Goal: Information Seeking & Learning: Learn about a topic

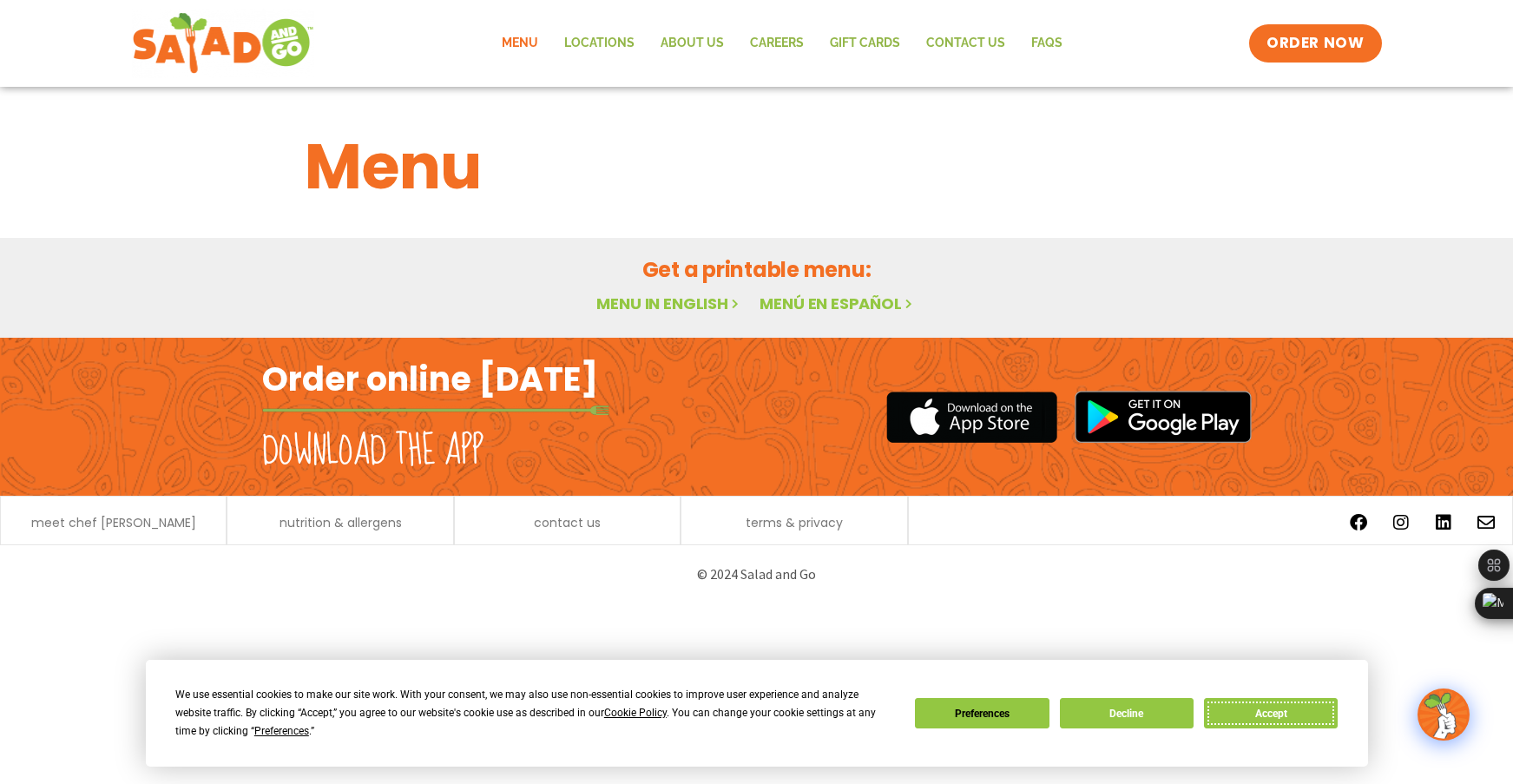
click at [1268, 715] on button "Accept" at bounding box center [1271, 714] width 133 height 30
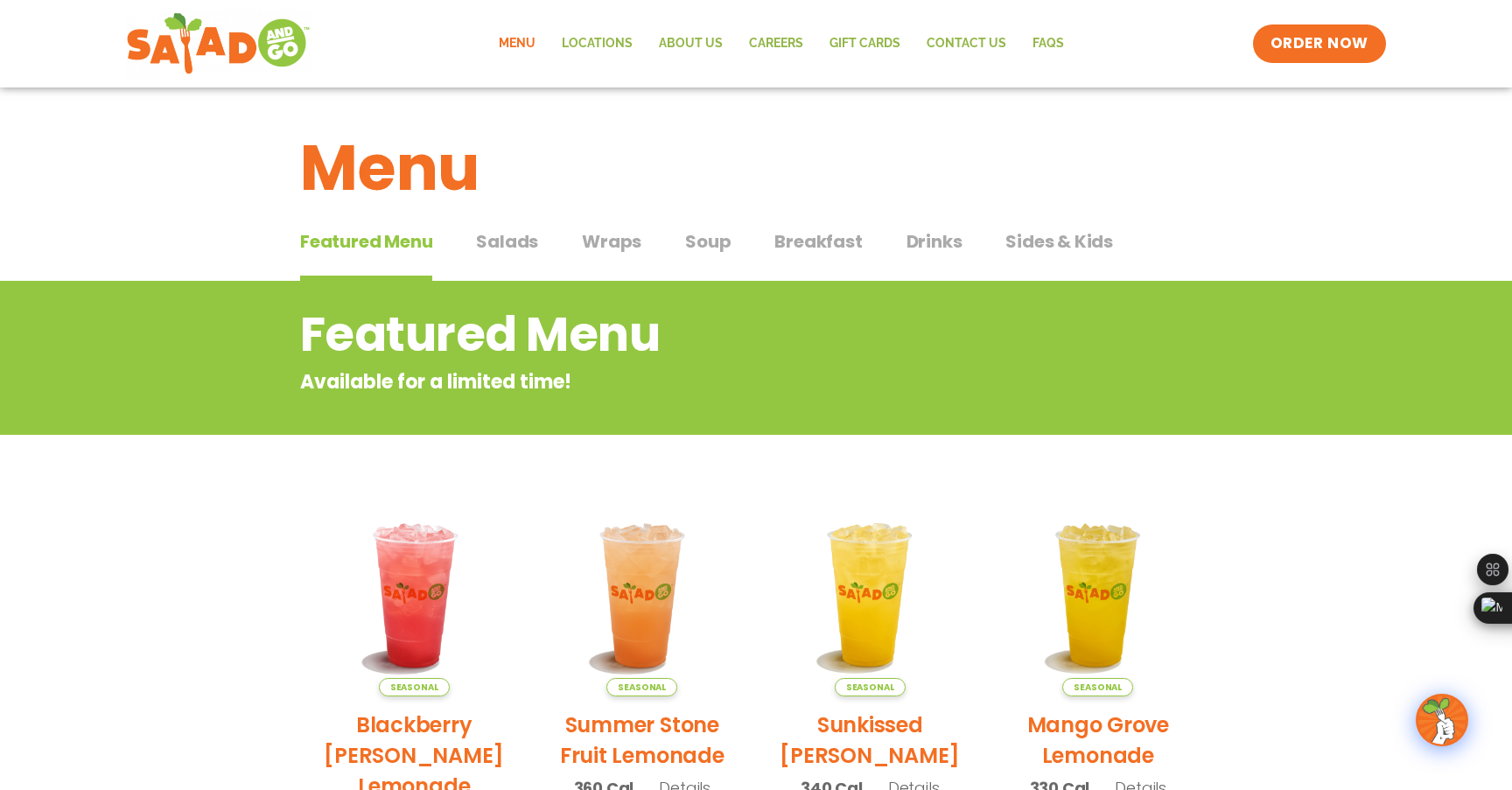
click at [512, 243] on span "Salads" at bounding box center [507, 241] width 62 height 26
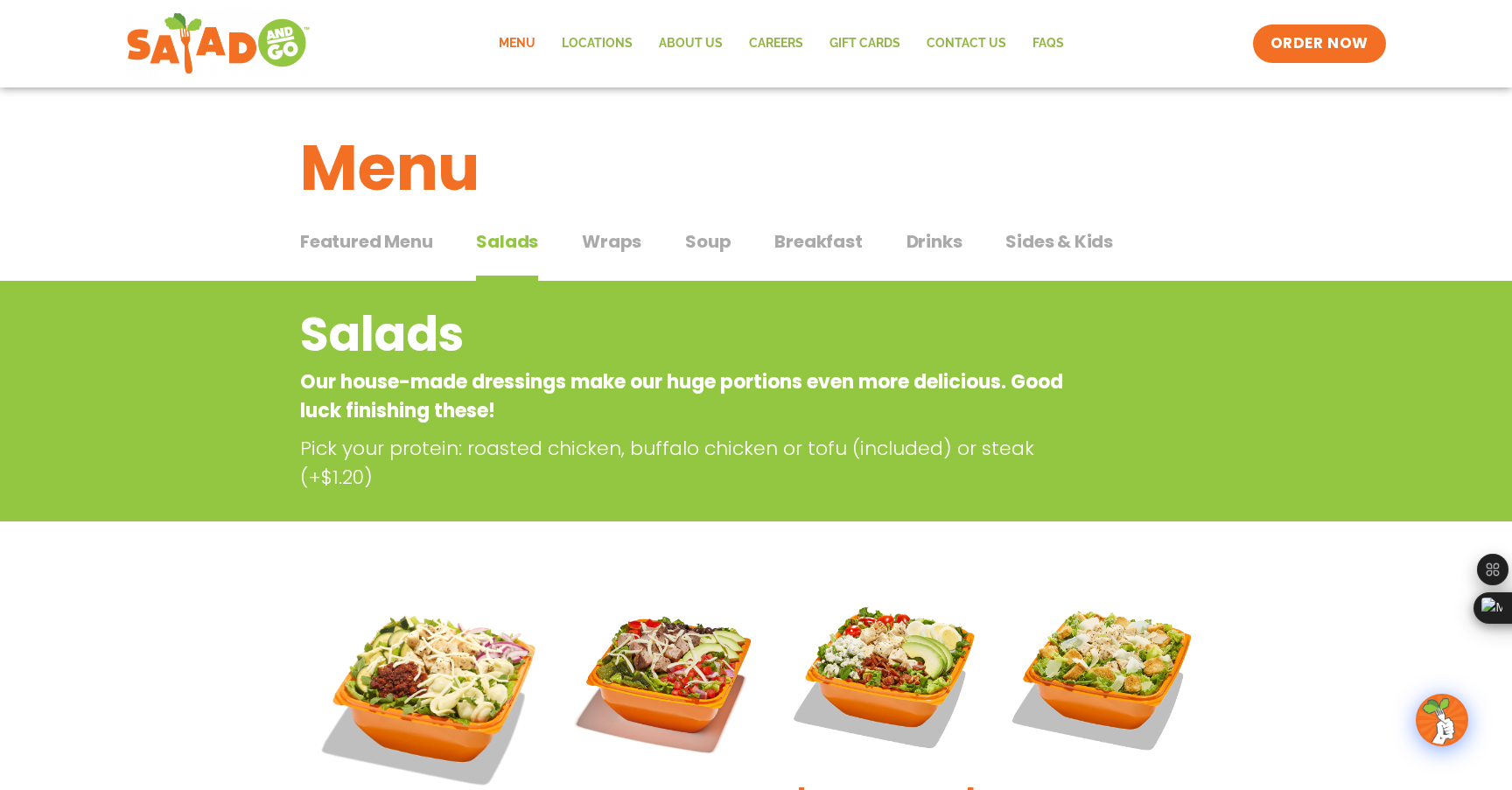
click at [627, 253] on span "Wraps" at bounding box center [612, 241] width 60 height 26
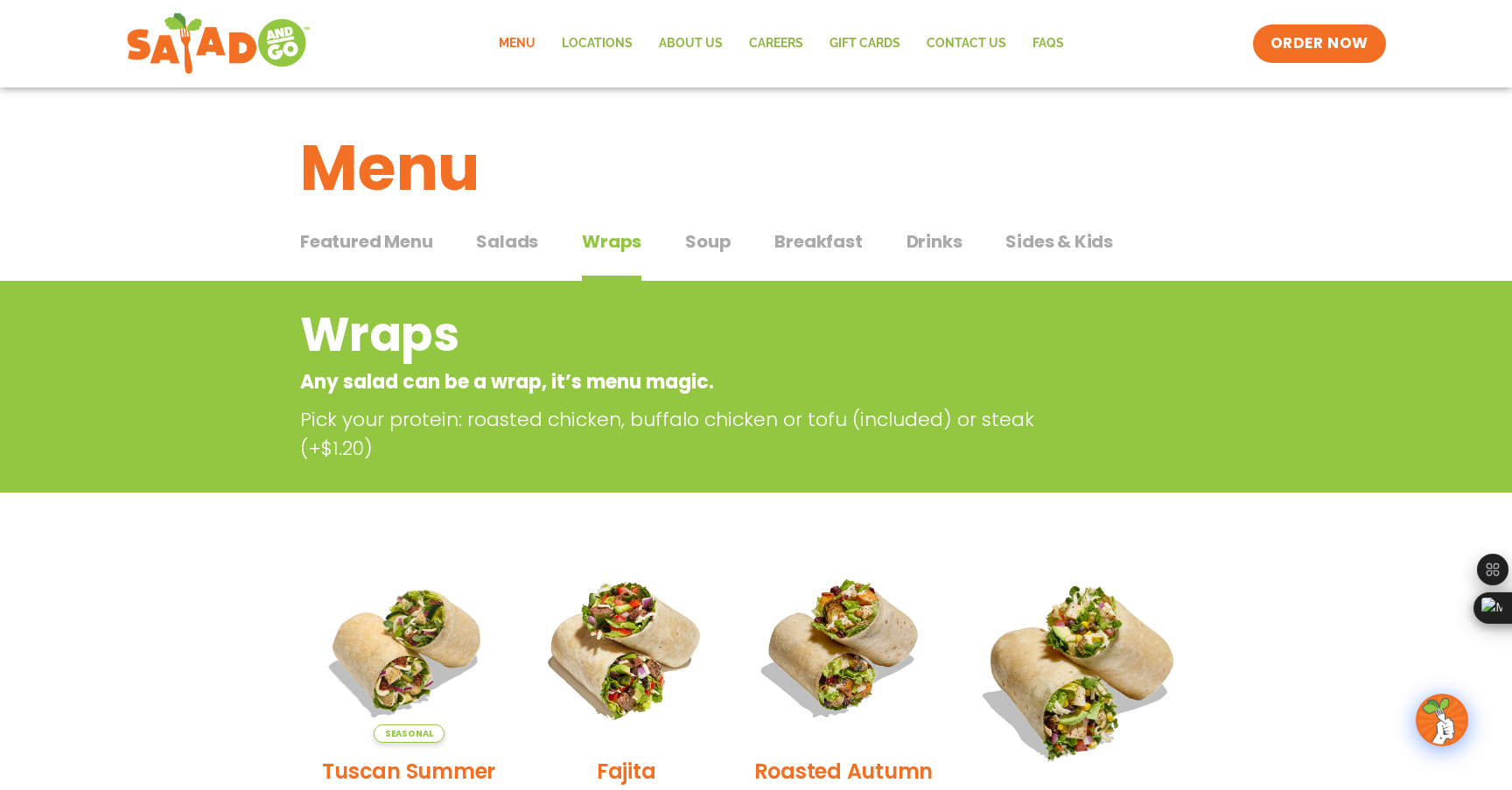
click at [519, 246] on span "Salads" at bounding box center [507, 241] width 62 height 26
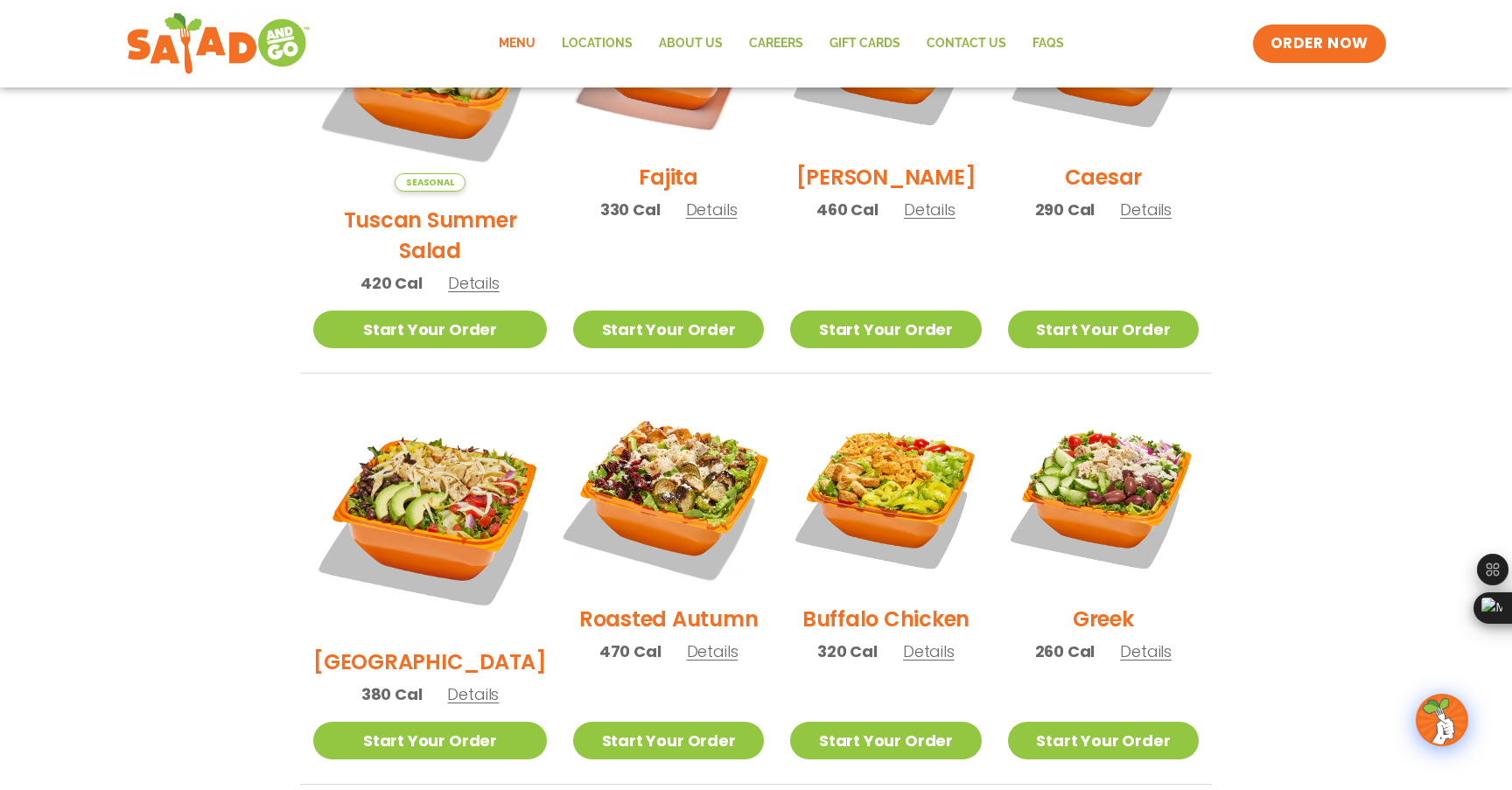
scroll to position [700, 0]
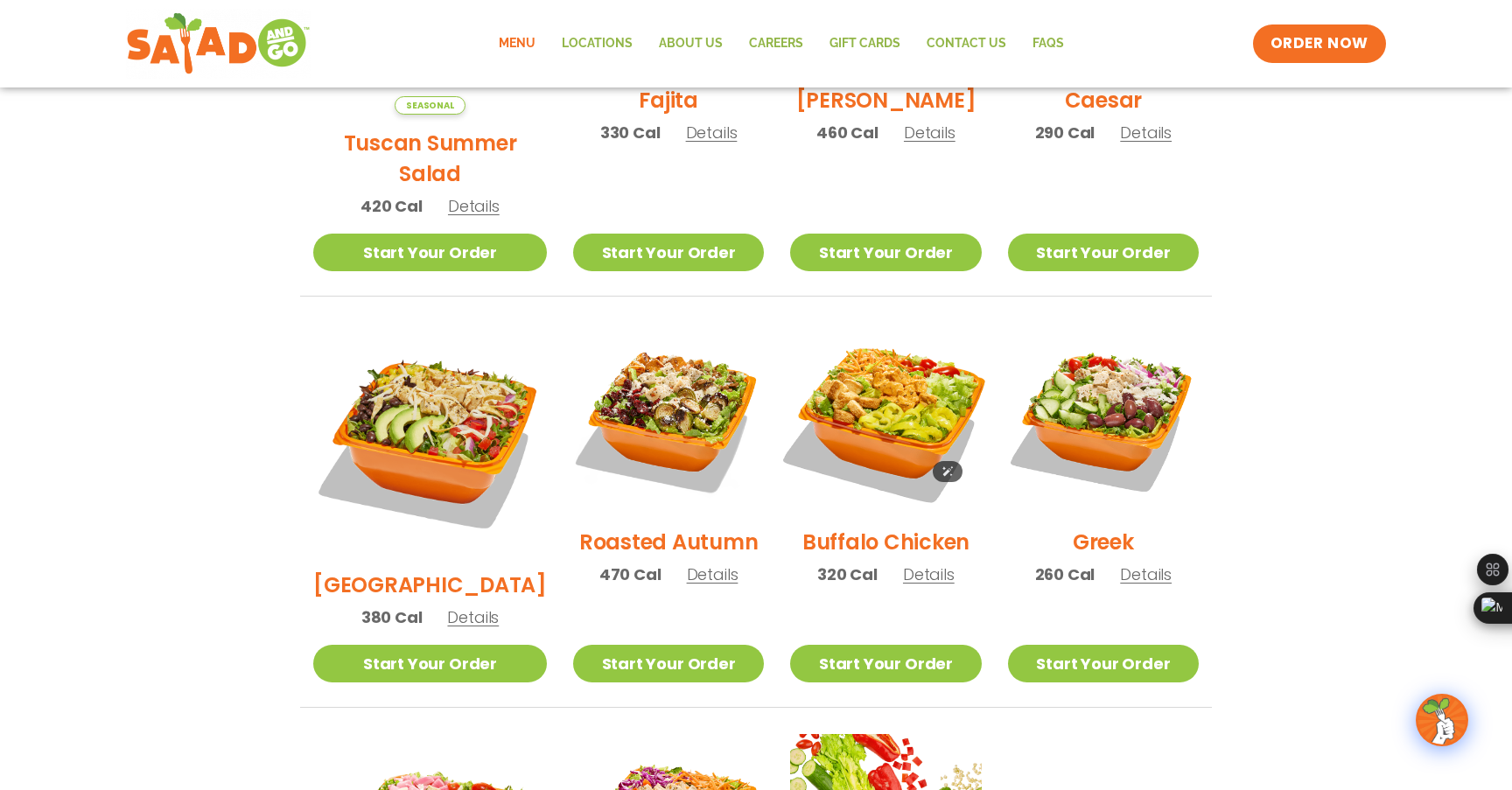
click at [893, 399] on img at bounding box center [885, 418] width 224 height 224
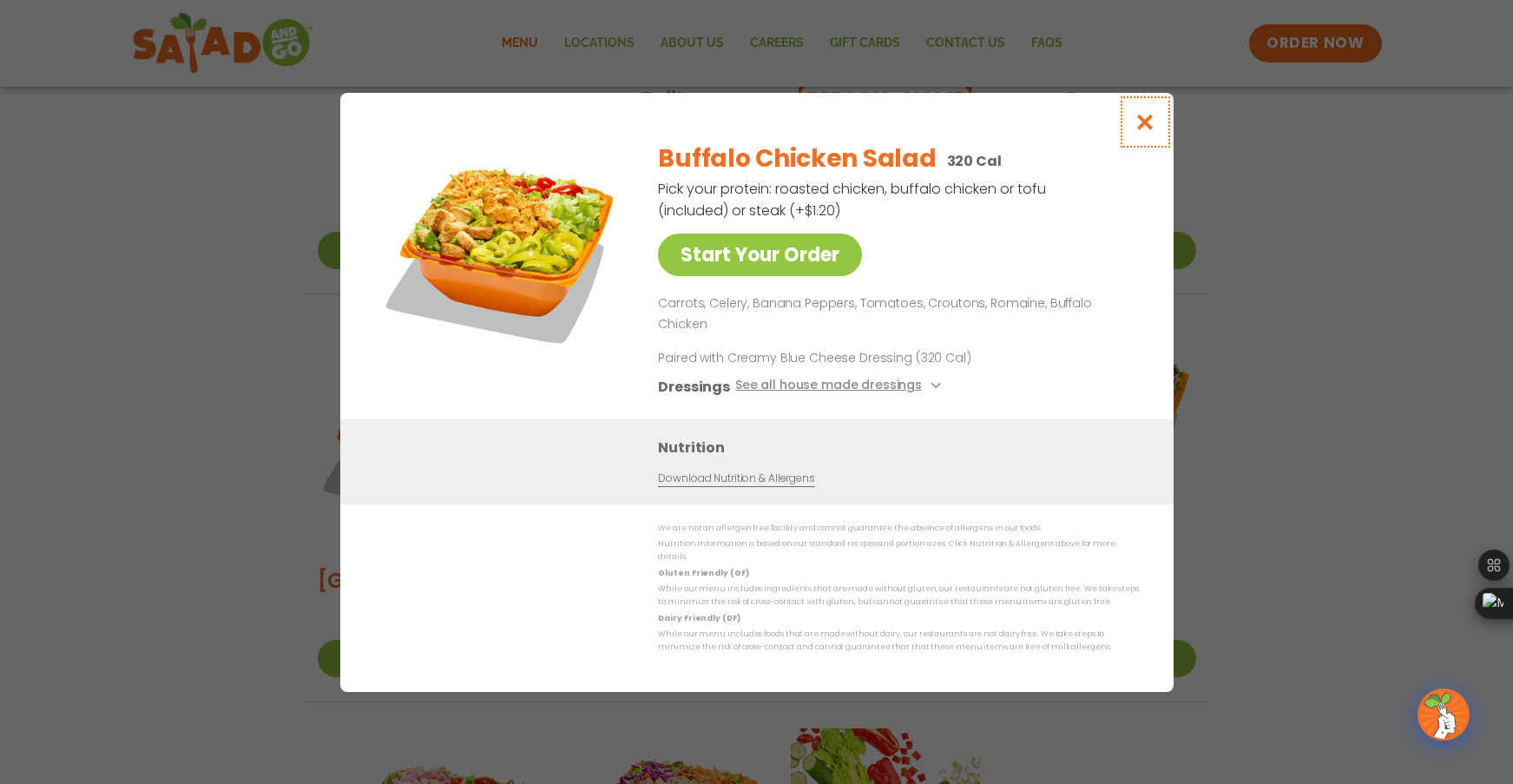
click at [1151, 131] on icon "Close modal" at bounding box center [1144, 121] width 22 height 18
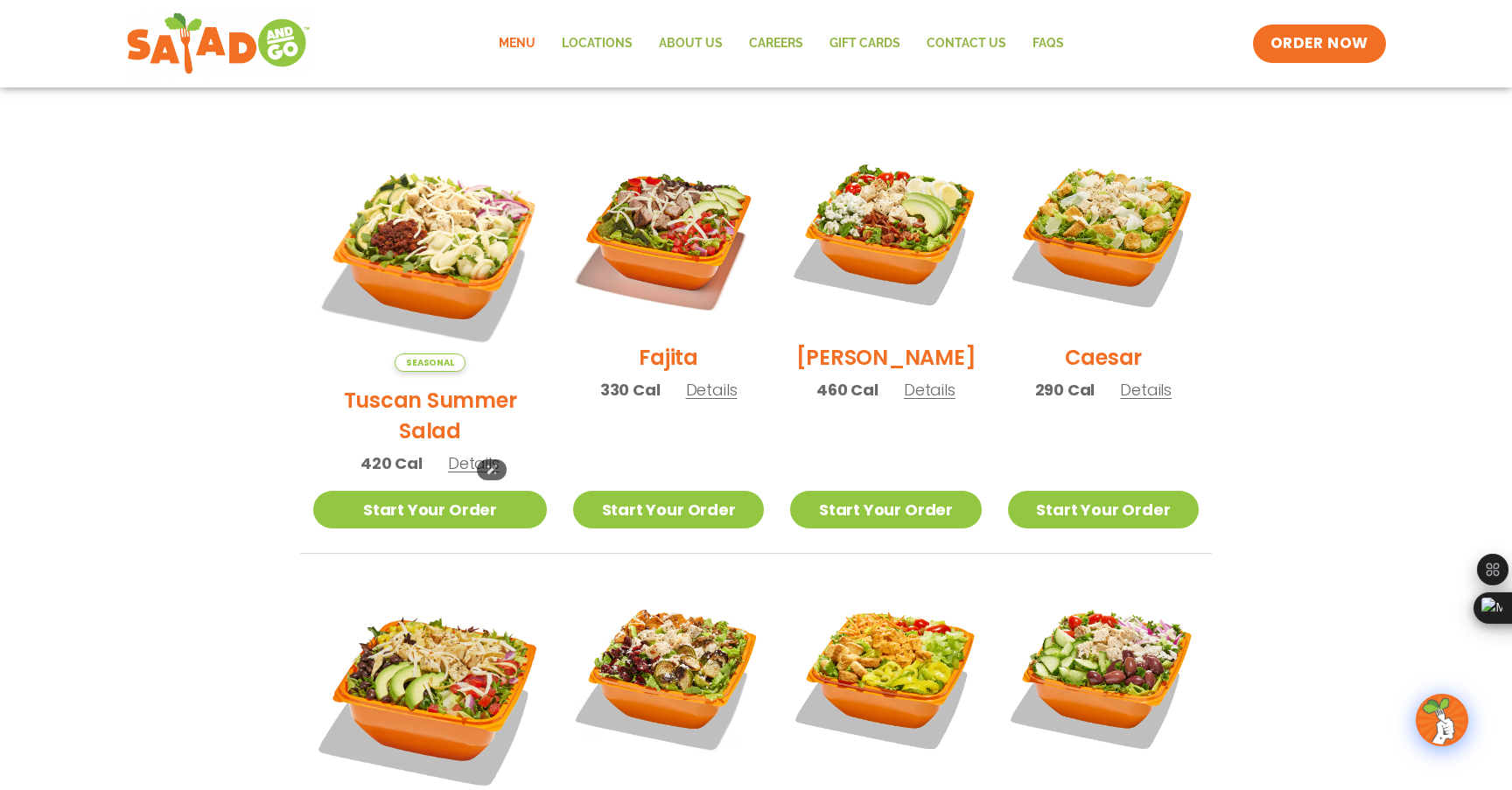
scroll to position [438, 0]
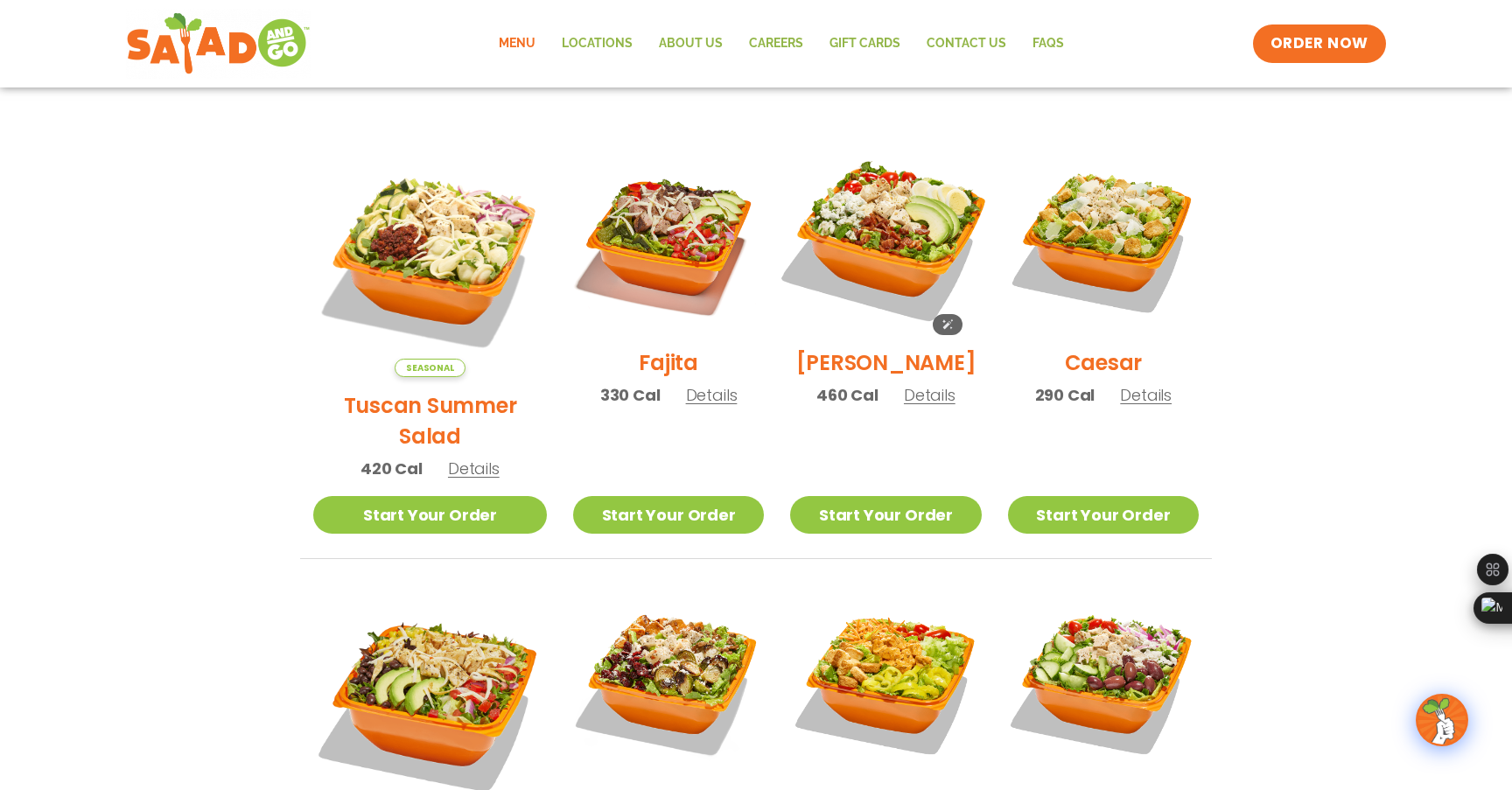
click at [848, 256] on img at bounding box center [885, 238] width 224 height 224
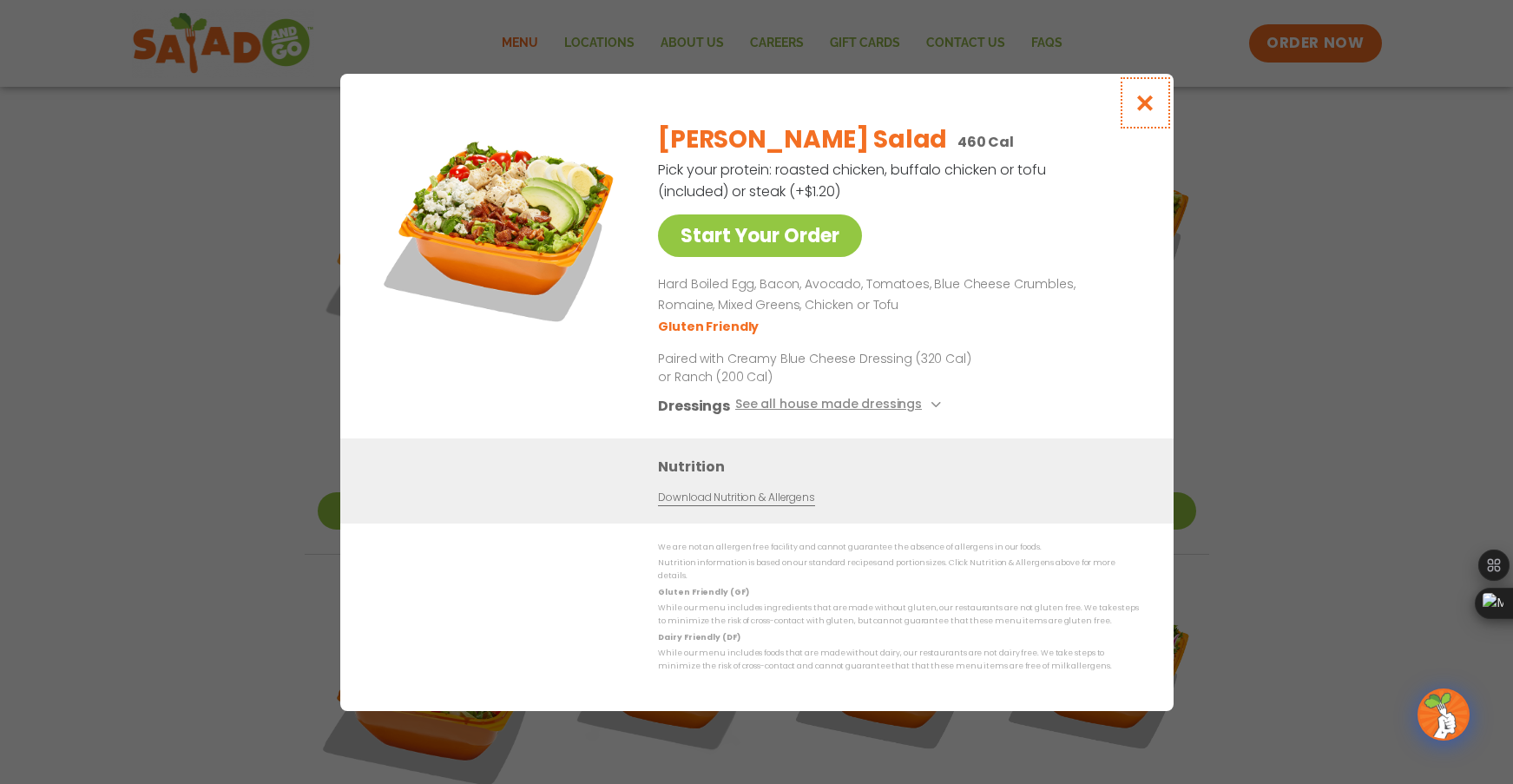
click at [1145, 106] on icon "Close modal" at bounding box center [1144, 102] width 22 height 18
